Goal: Transaction & Acquisition: Register for event/course

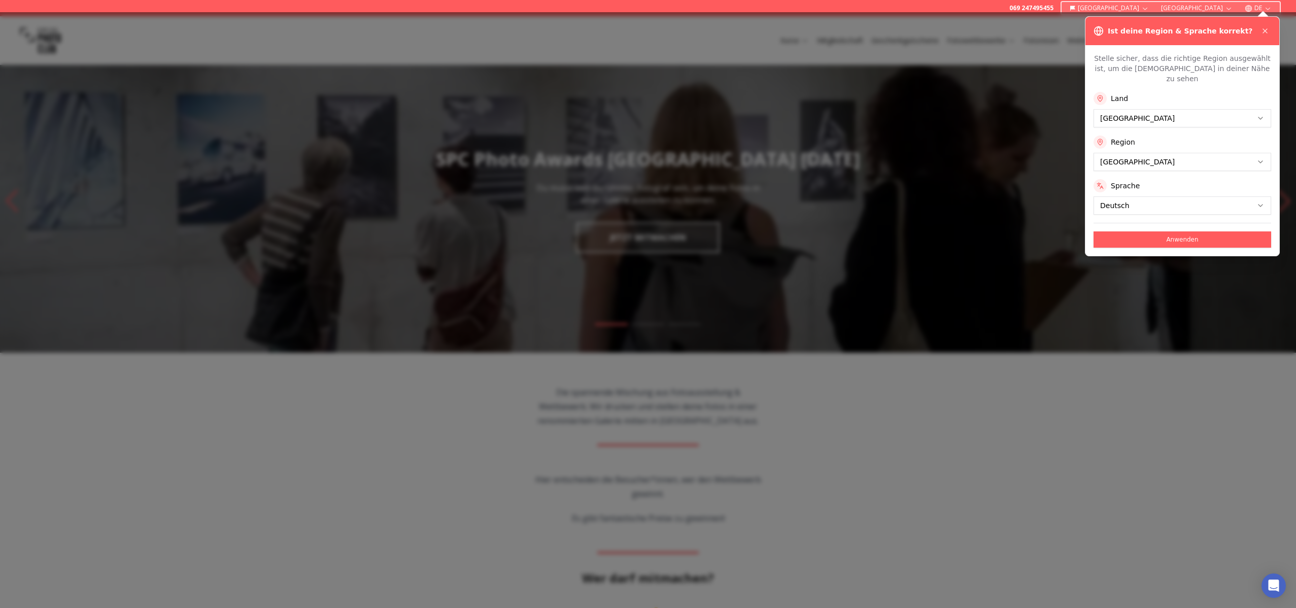
click at [630, 232] on div at bounding box center [648, 310] width 1296 height 596
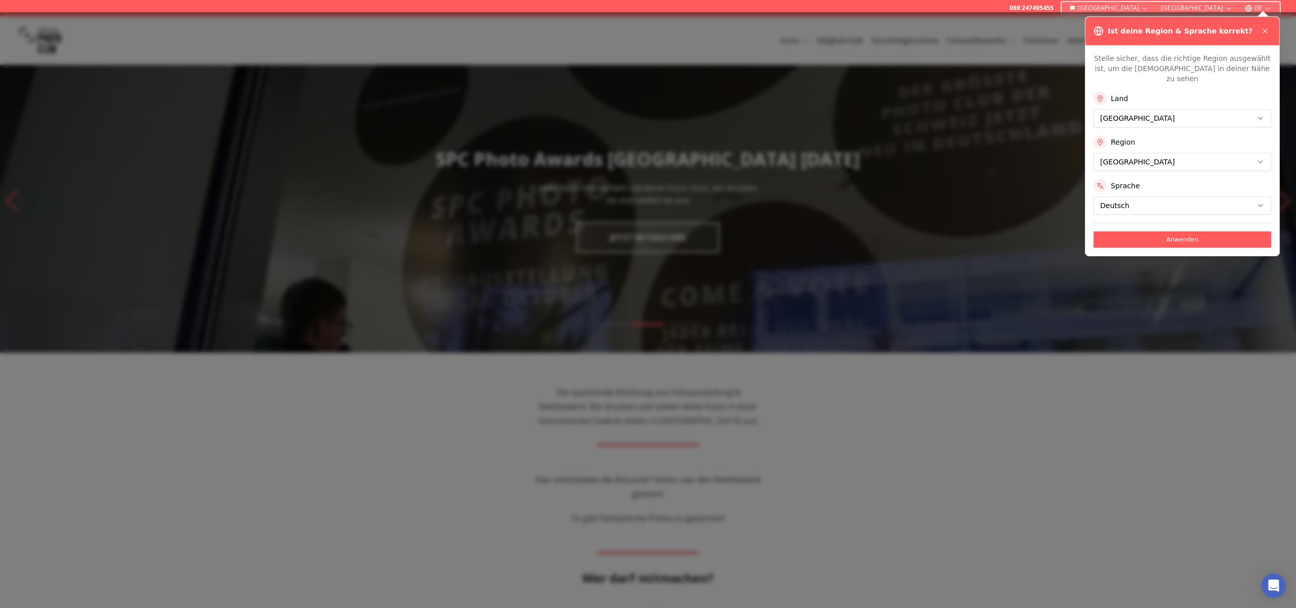
click at [873, 225] on div at bounding box center [648, 310] width 1296 height 596
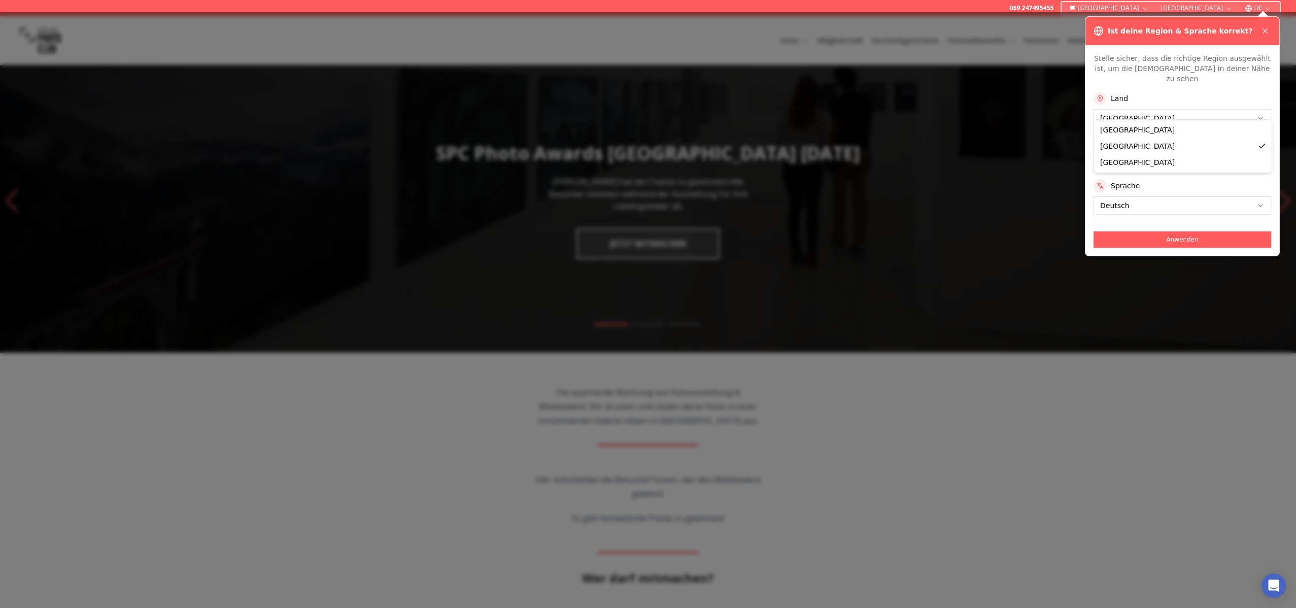
drag, startPoint x: 1125, startPoint y: 139, endPoint x: 1132, endPoint y: 140, distance: 6.8
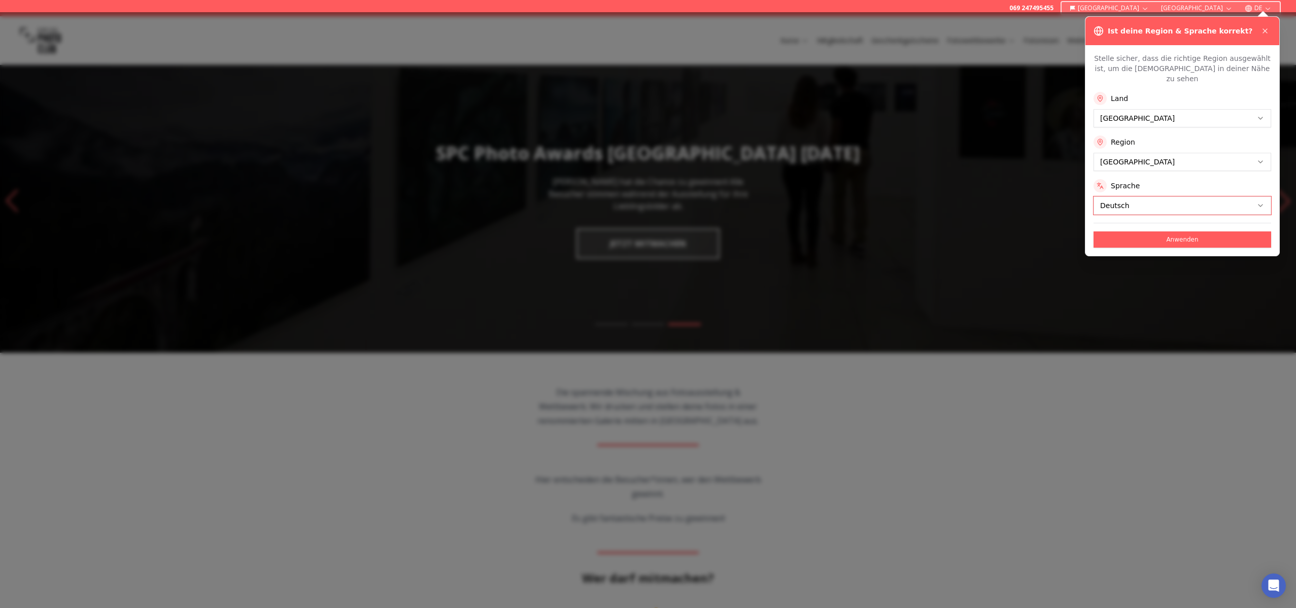
click at [187, 147] on div at bounding box center [648, 310] width 1296 height 596
click at [1272, 579] on div "Open Intercom Messenger" at bounding box center [1274, 586] width 27 height 27
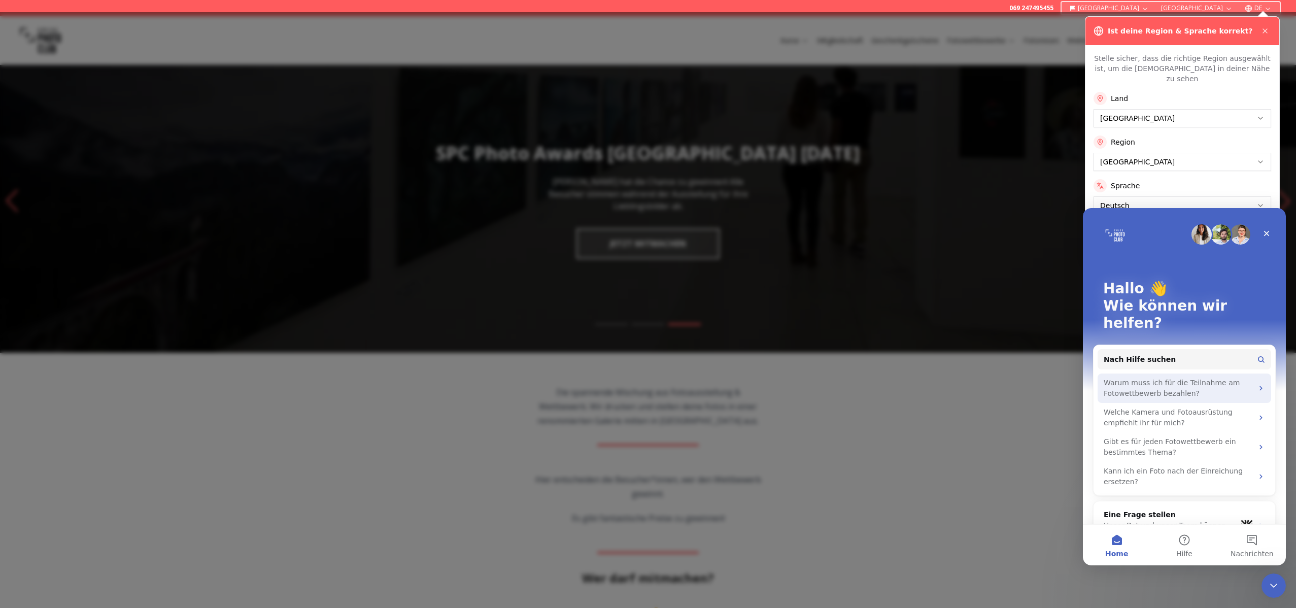
click at [1257, 374] on div "Warum muss ich für die Teilnahme am Fotowettbewerb bezahlen?" at bounding box center [1185, 388] width 174 height 29
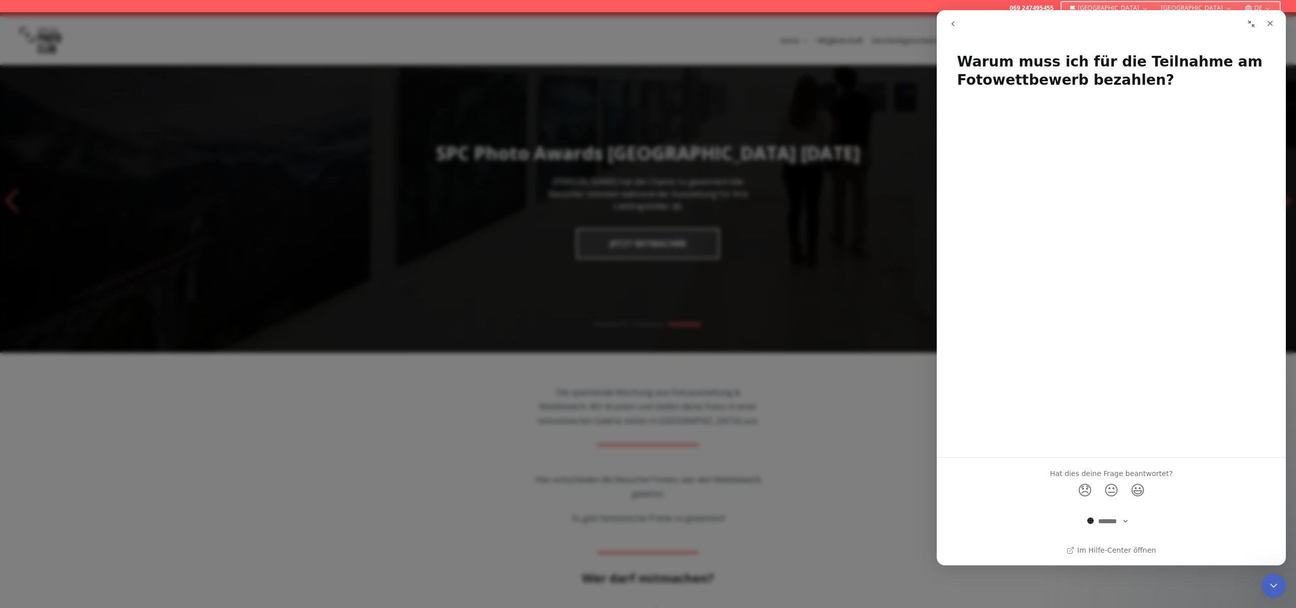
click at [949, 17] on button "go back" at bounding box center [953, 23] width 19 height 19
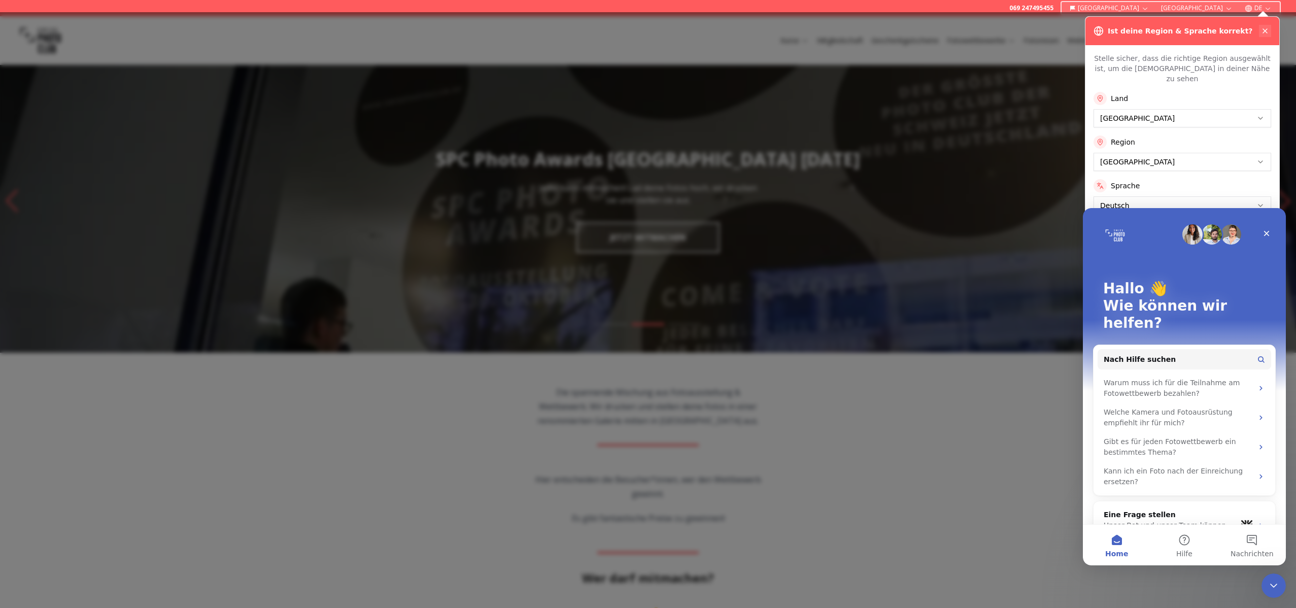
click at [1264, 25] on button at bounding box center [1265, 31] width 12 height 12
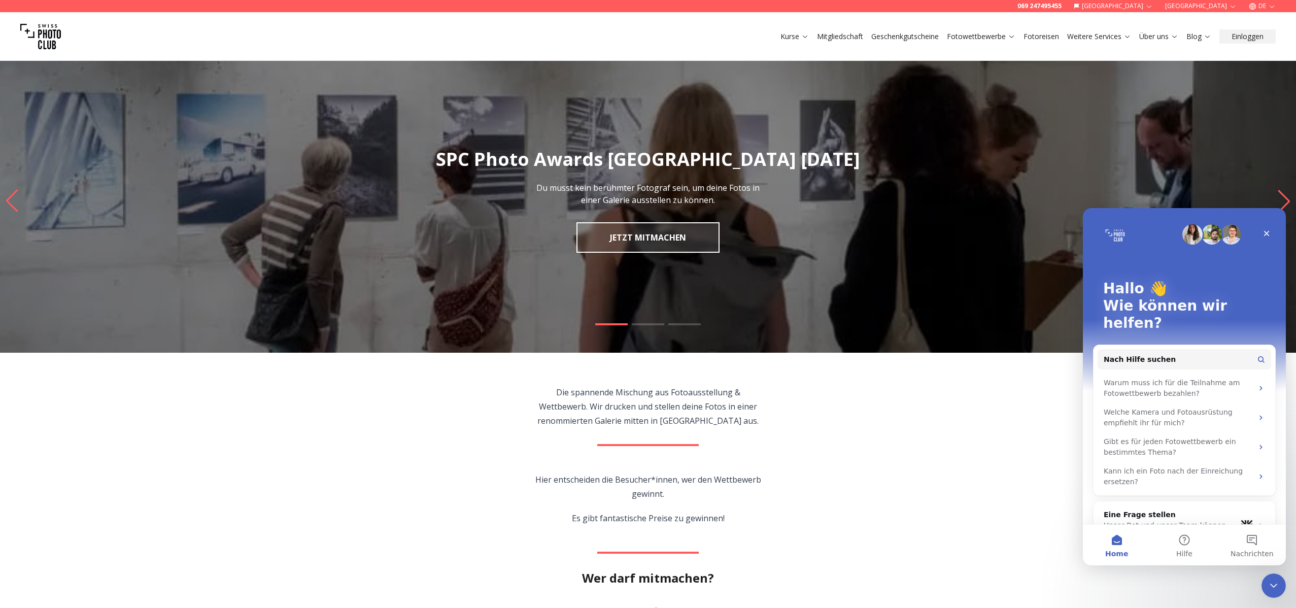
click at [640, 230] on link "JETZT MITMACHEN" at bounding box center [648, 237] width 143 height 30
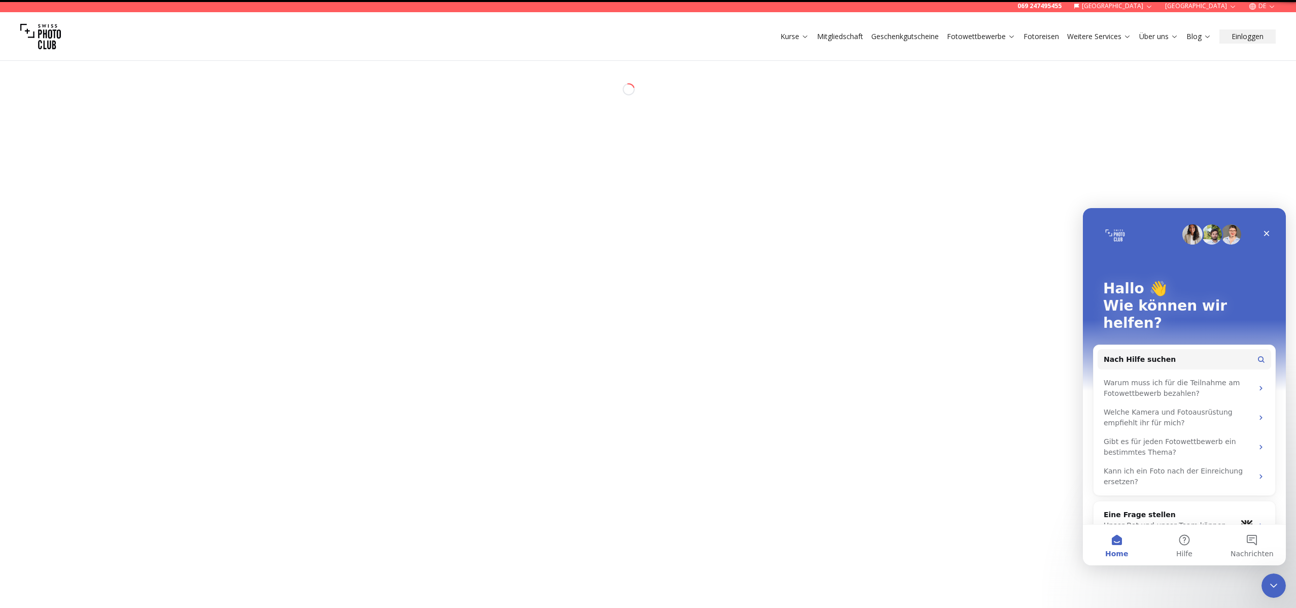
select select "*******"
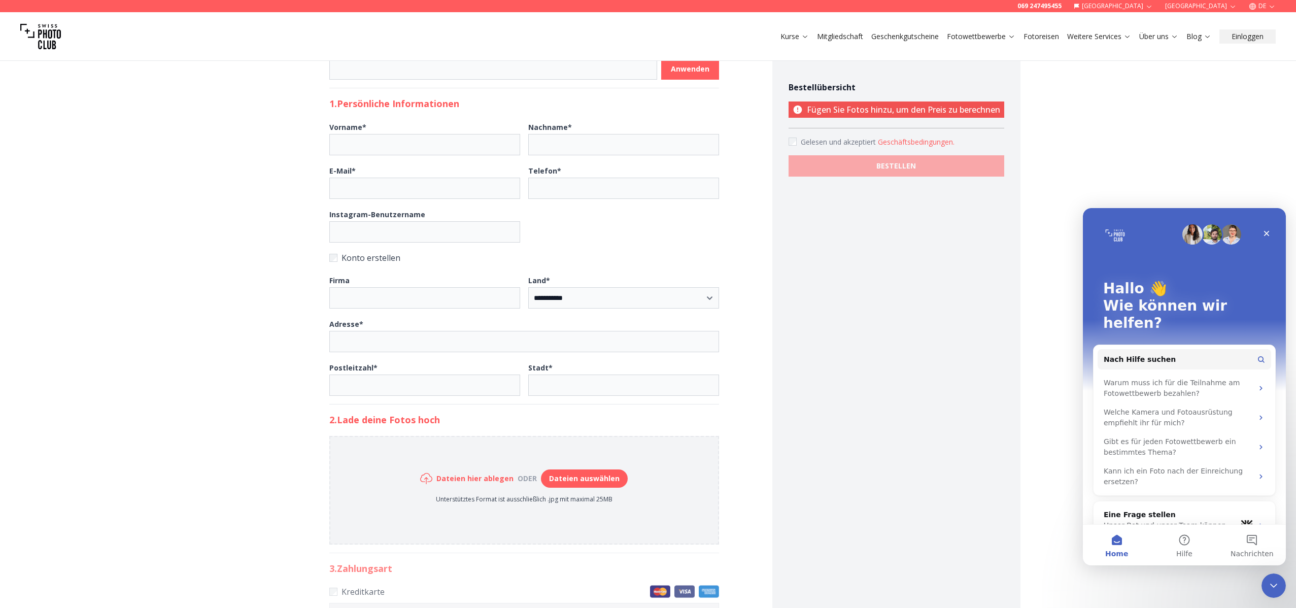
scroll to position [130, 0]
